Goal: Entertainment & Leisure: Consume media (video, audio)

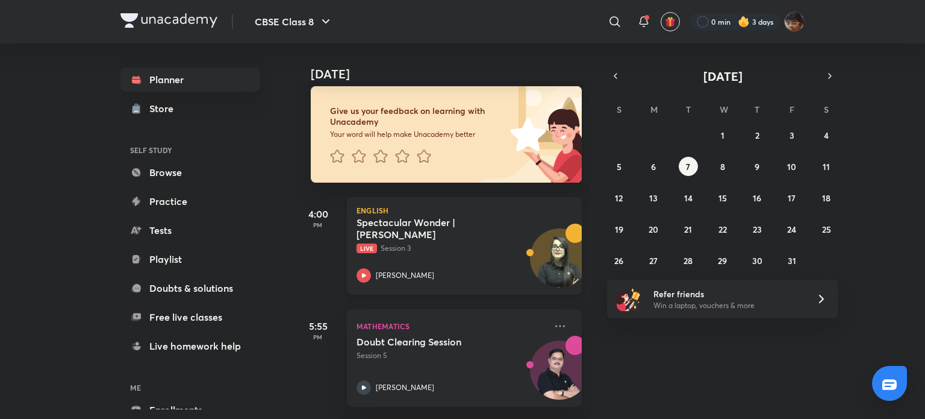
scroll to position [64, 0]
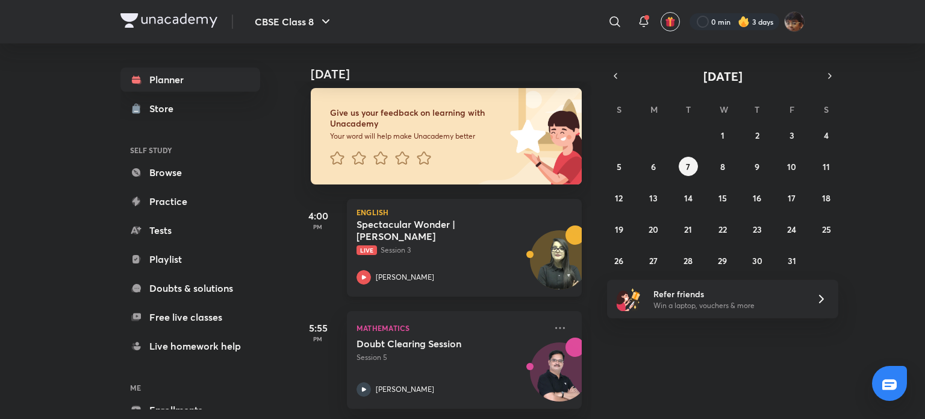
click at [395, 243] on div "Spectacular Wonder | [PERSON_NAME] Live Session 3 [PERSON_NAME]" at bounding box center [451, 251] width 189 height 66
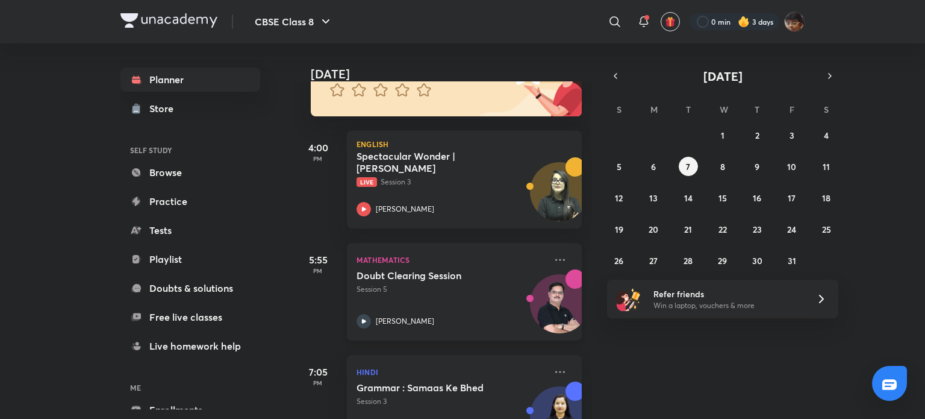
scroll to position [184, 0]
